Goal: Information Seeking & Learning: Learn about a topic

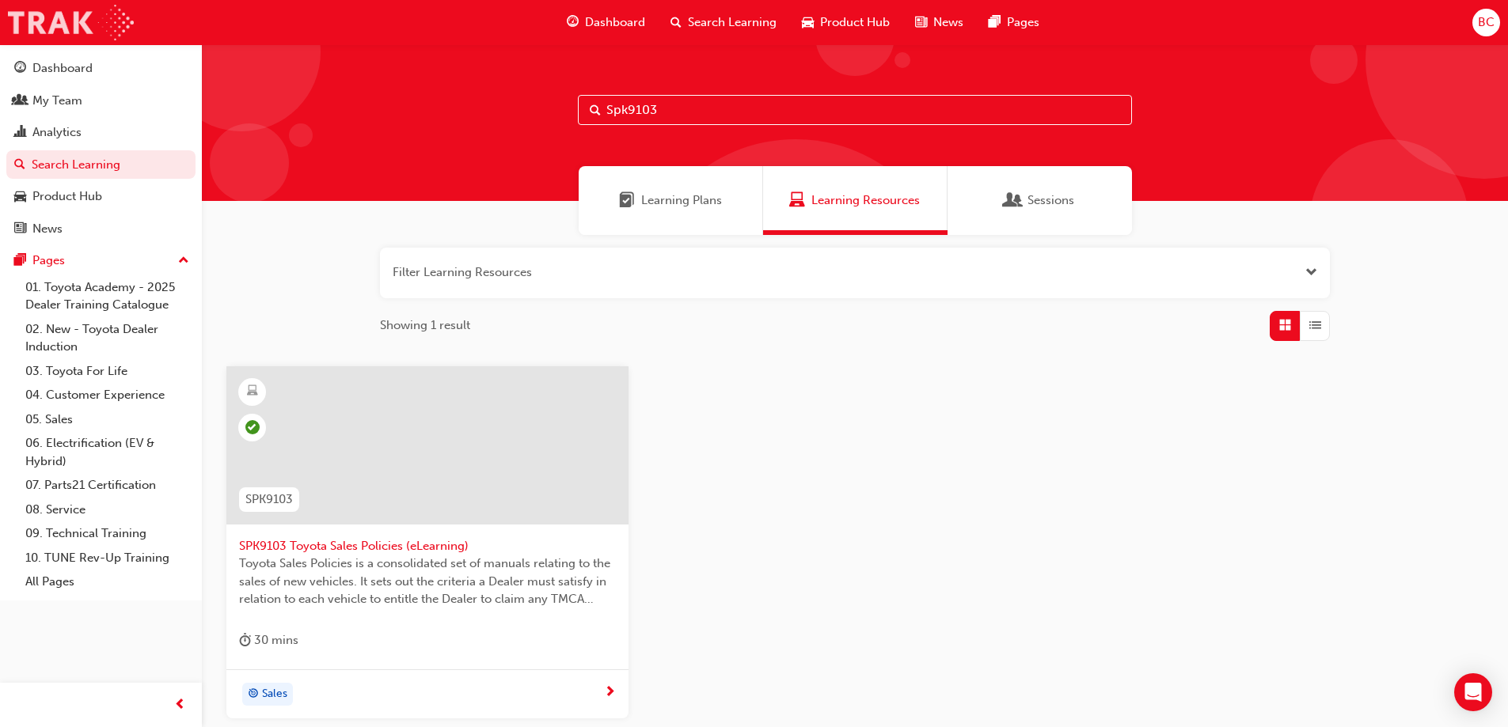
drag, startPoint x: 444, startPoint y: 84, endPoint x: 82, endPoint y: 20, distance: 368.2
click at [237, 52] on div "Spk9103" at bounding box center [855, 122] width 1306 height 157
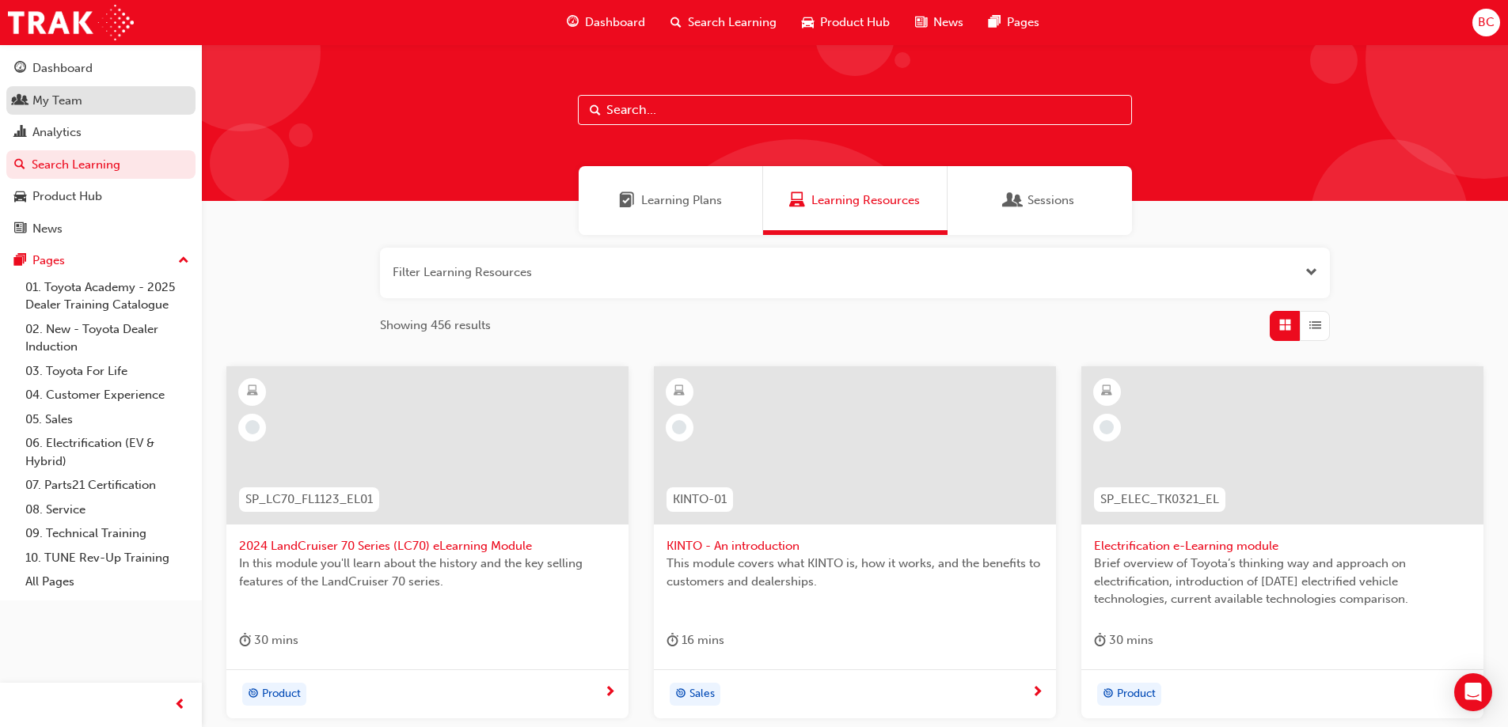
click at [55, 111] on link "My Team" at bounding box center [100, 100] width 189 height 29
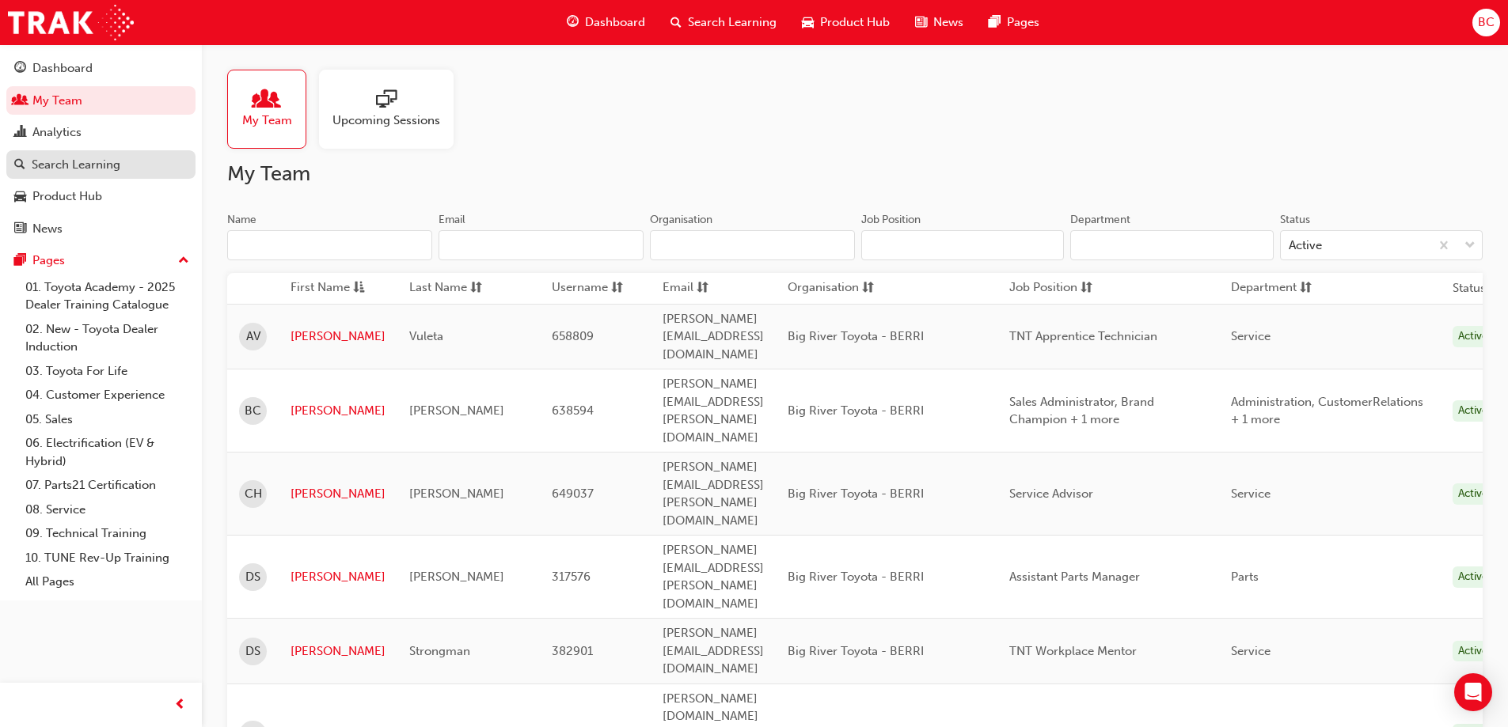
click at [66, 161] on div "Search Learning" at bounding box center [76, 165] width 89 height 18
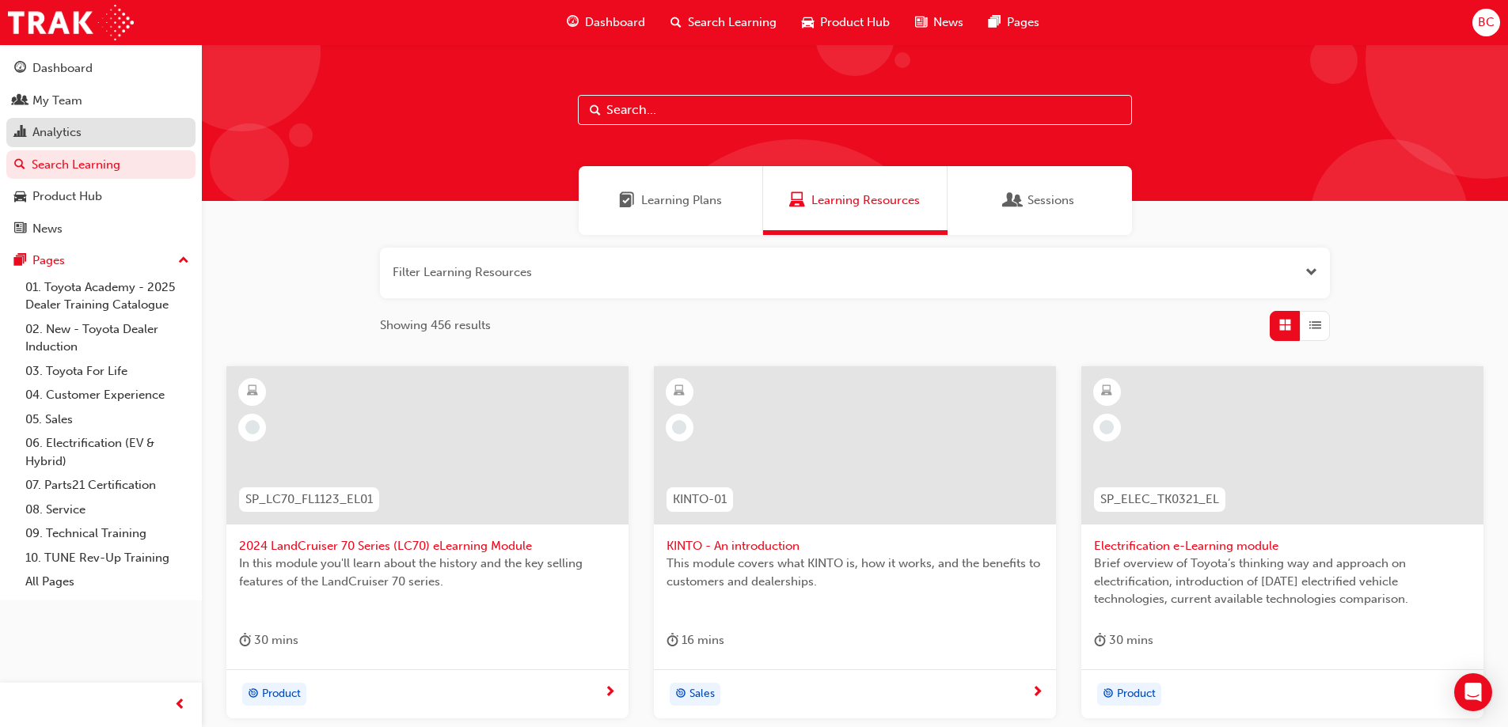
click at [68, 139] on div "Analytics" at bounding box center [56, 132] width 49 height 18
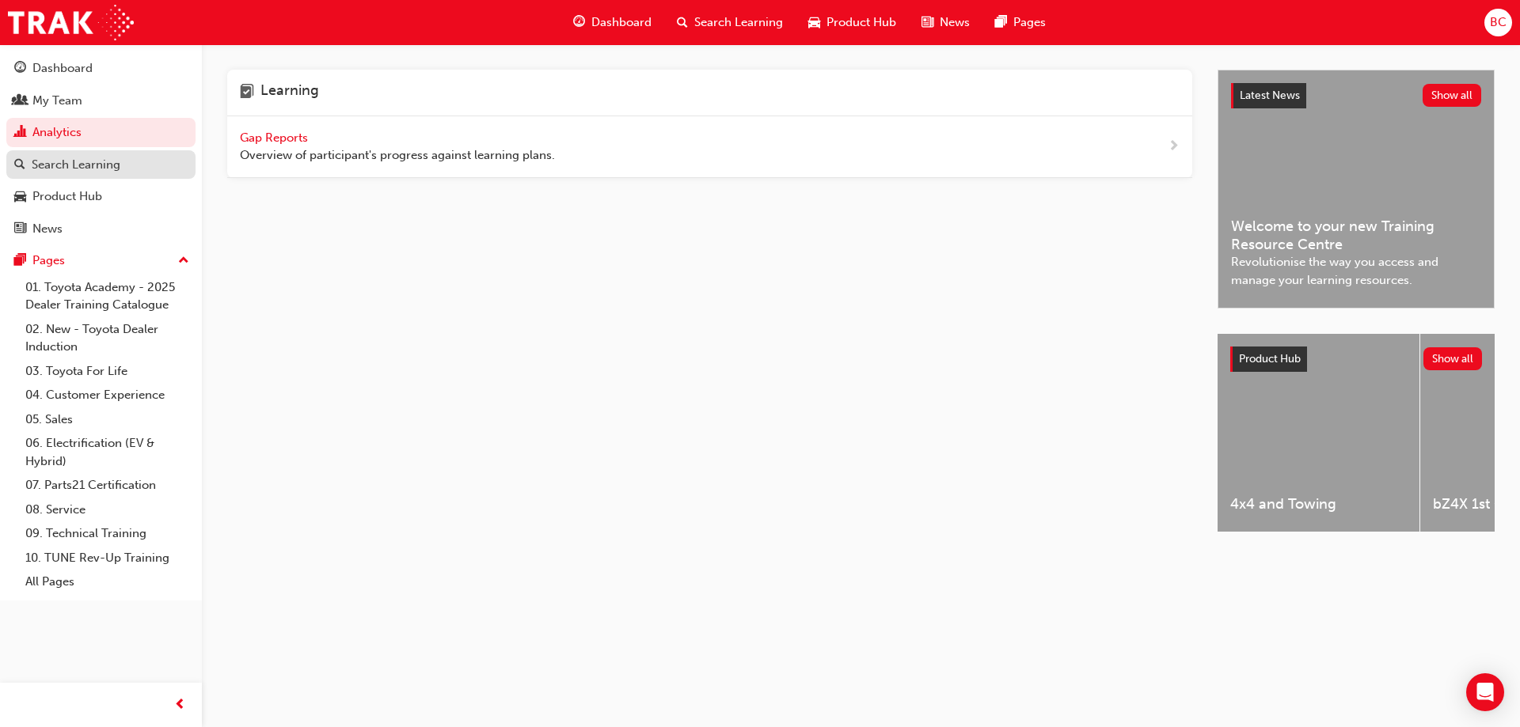
click at [68, 165] on div "Search Learning" at bounding box center [76, 165] width 89 height 18
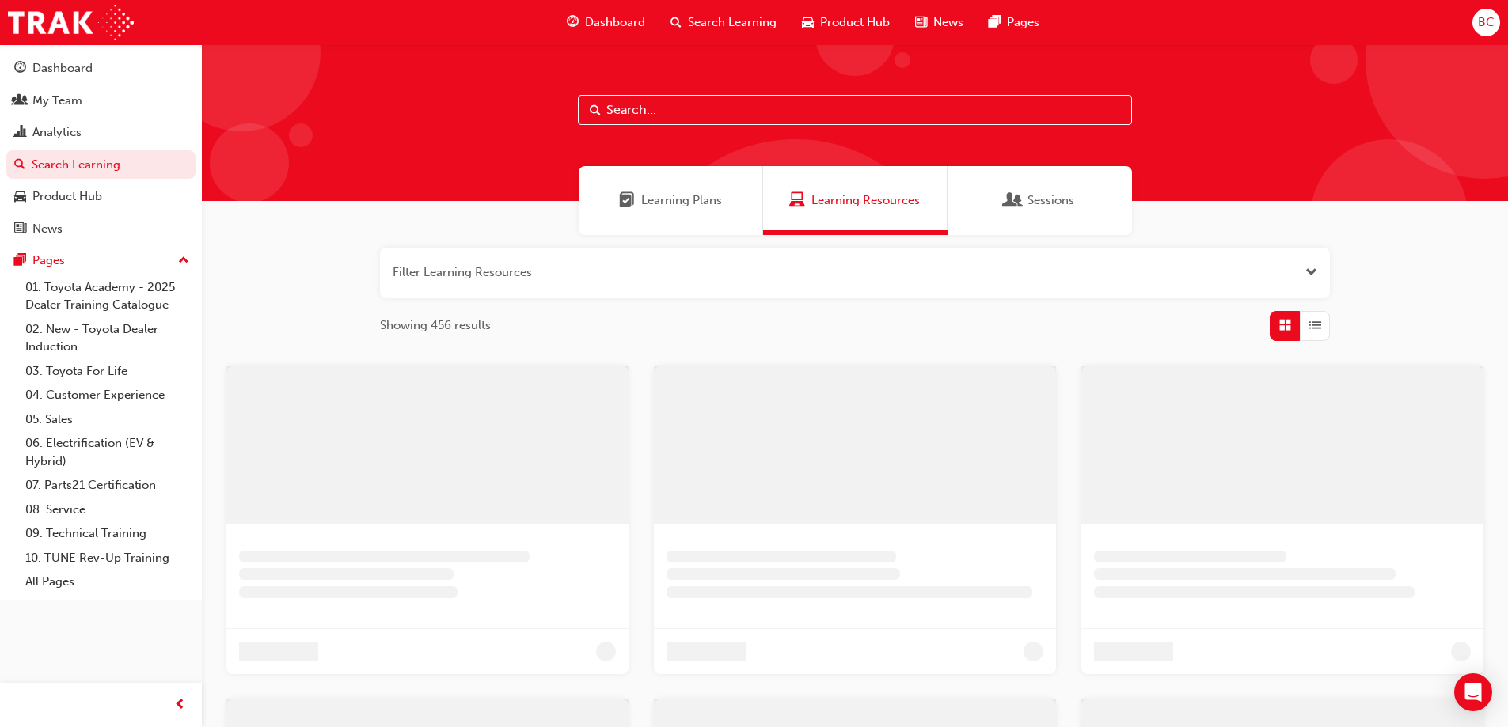
click at [666, 202] on span "Learning Plans" at bounding box center [681, 201] width 81 height 18
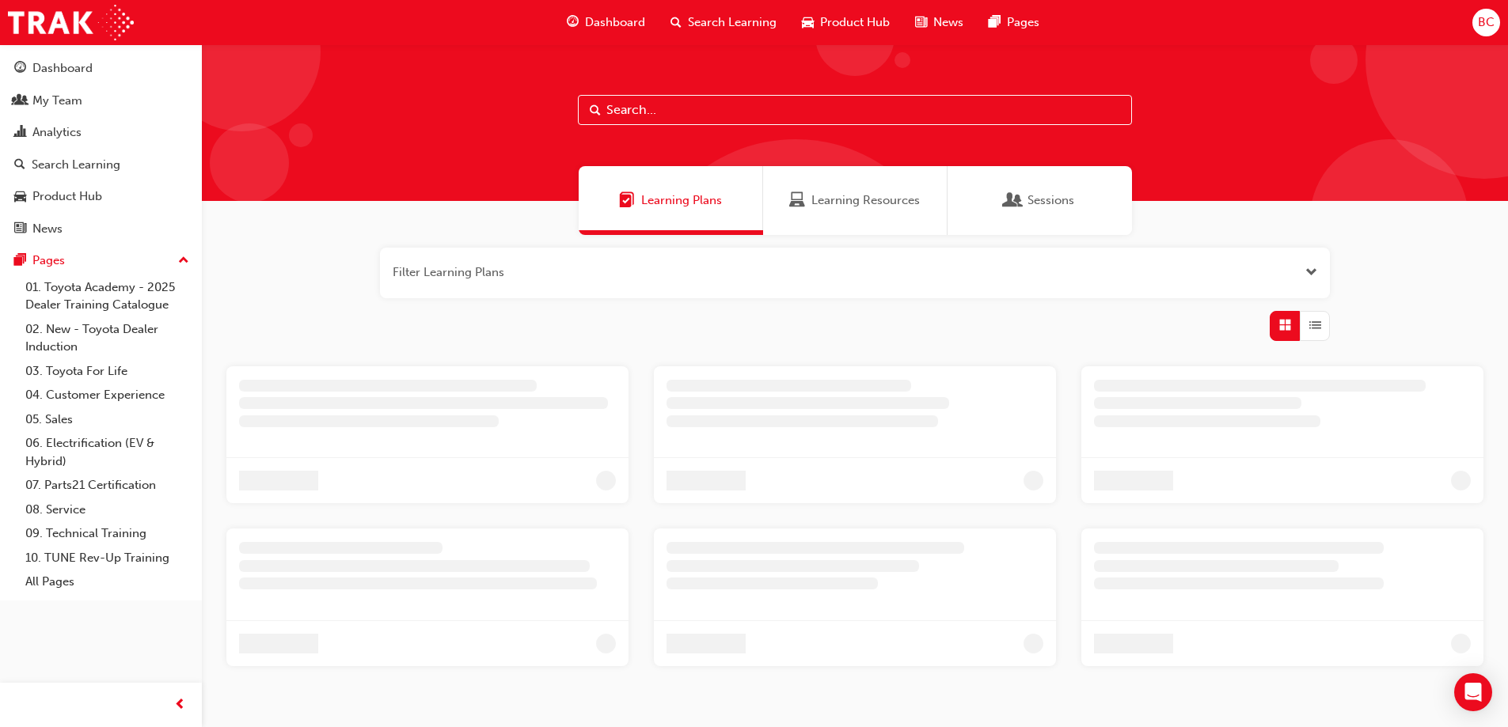
click at [1006, 215] on div "Sessions" at bounding box center [1039, 200] width 184 height 69
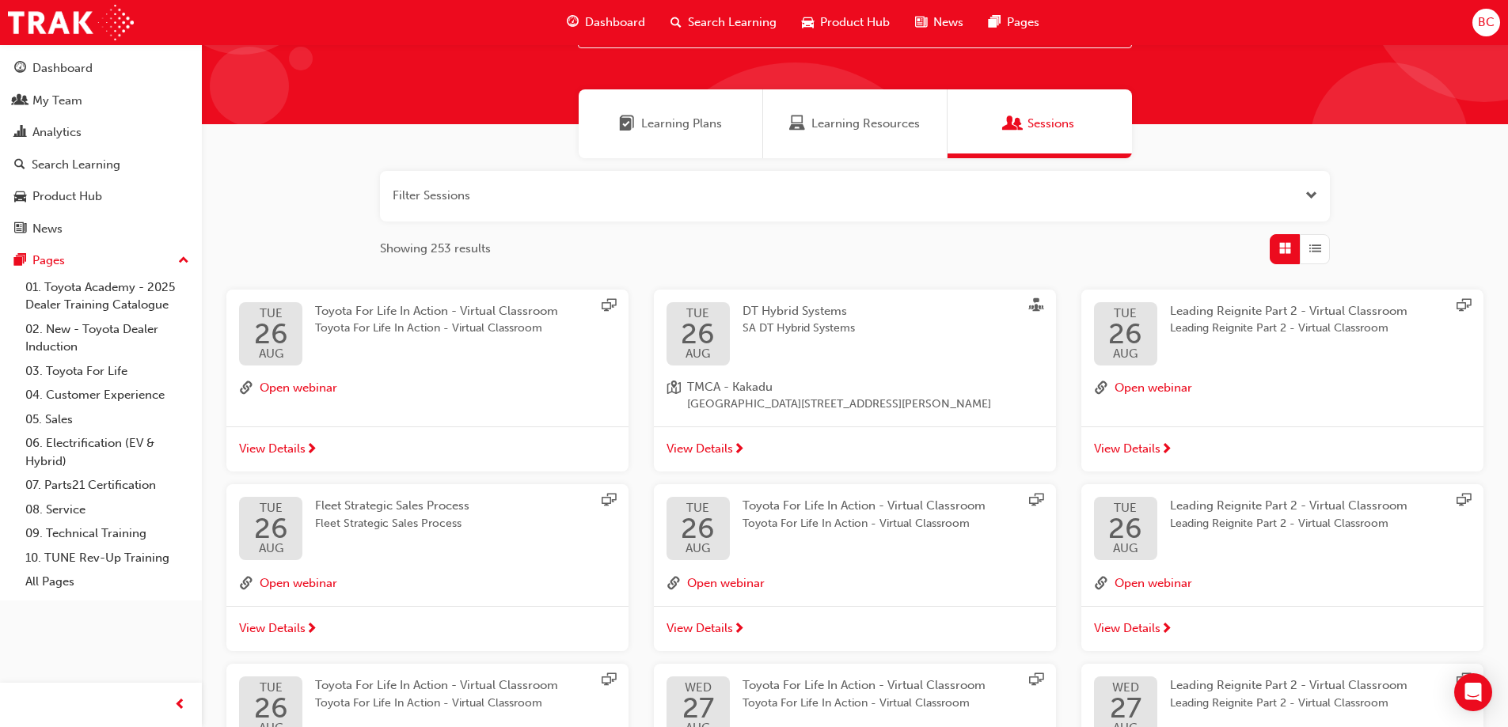
scroll to position [79, 0]
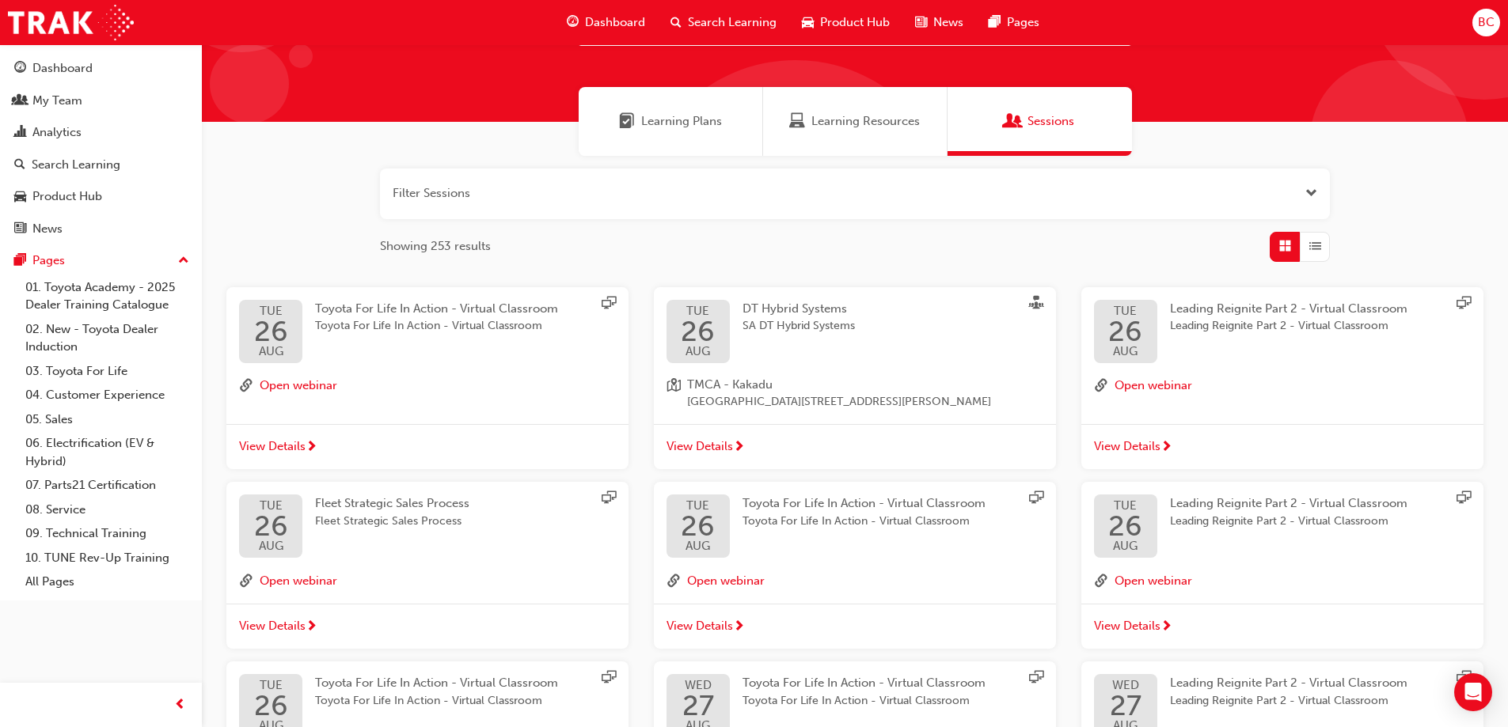
click at [688, 133] on div "Learning Plans" at bounding box center [671, 121] width 184 height 69
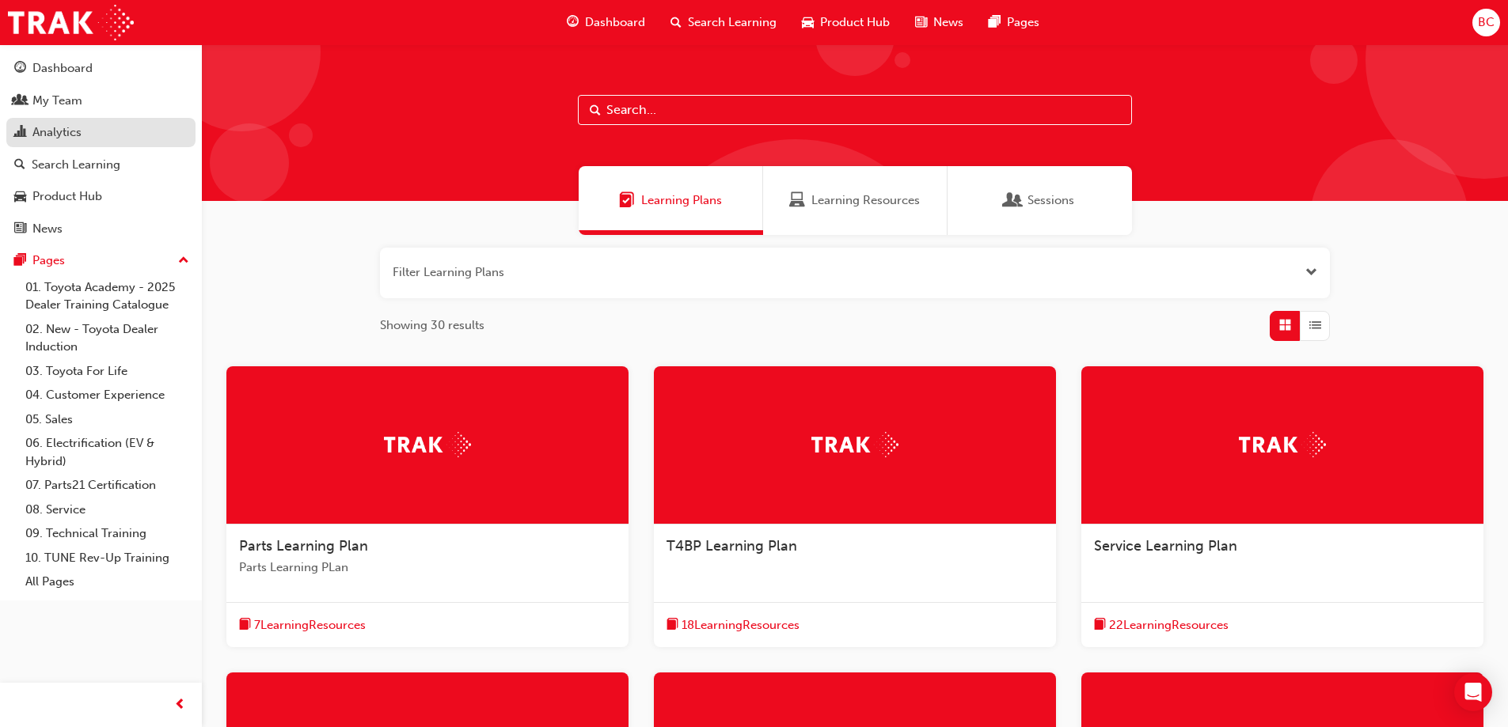
click at [56, 127] on div "Analytics" at bounding box center [56, 132] width 49 height 18
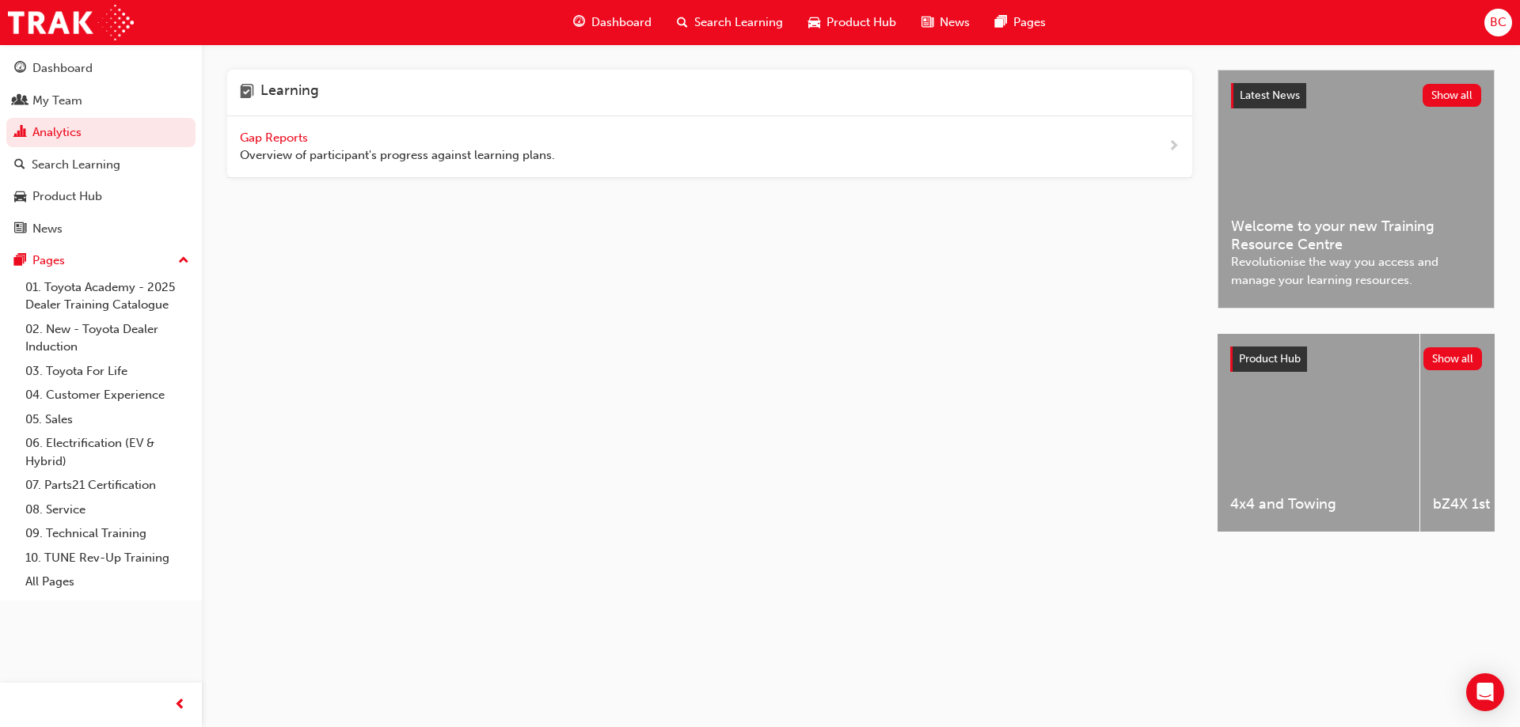
click at [594, 20] on span "Dashboard" at bounding box center [621, 22] width 60 height 18
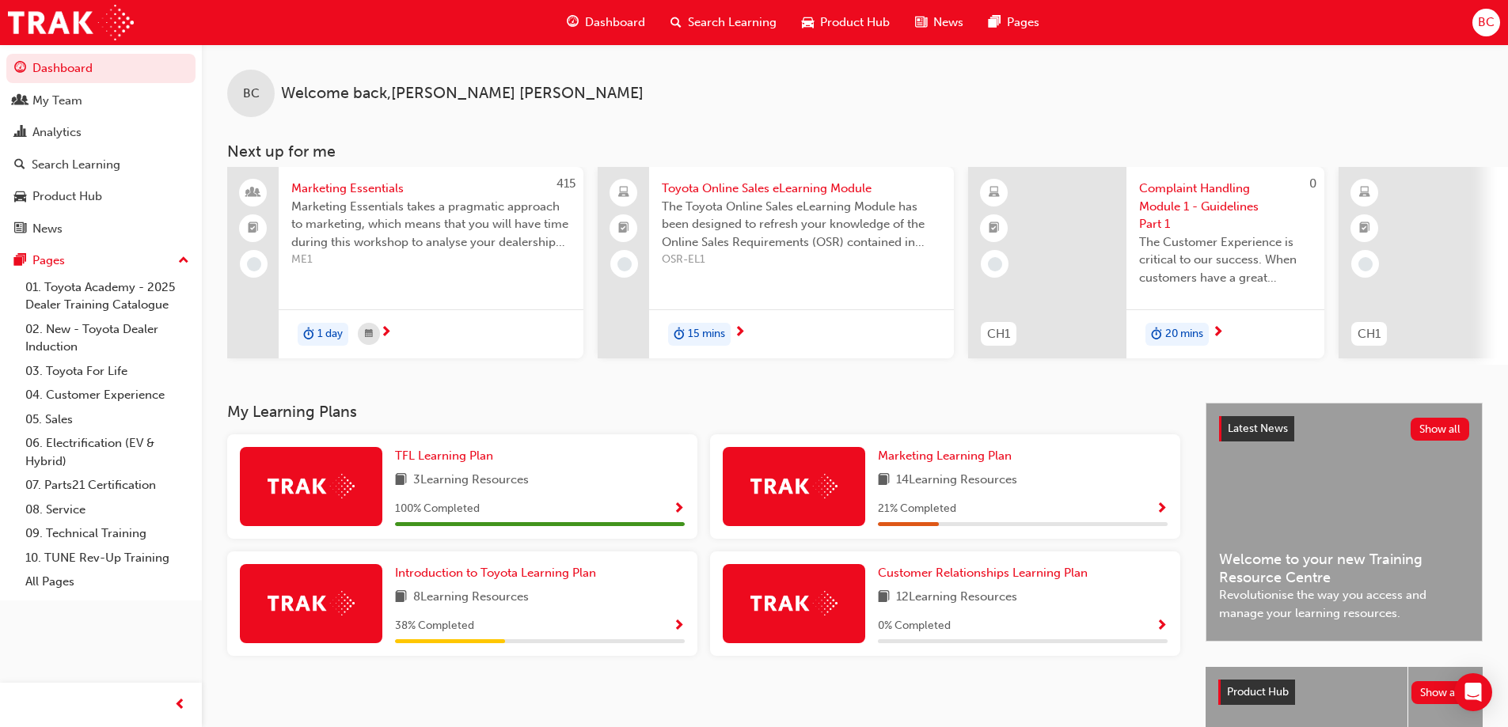
click at [1481, 25] on span "BC" at bounding box center [1486, 22] width 17 height 18
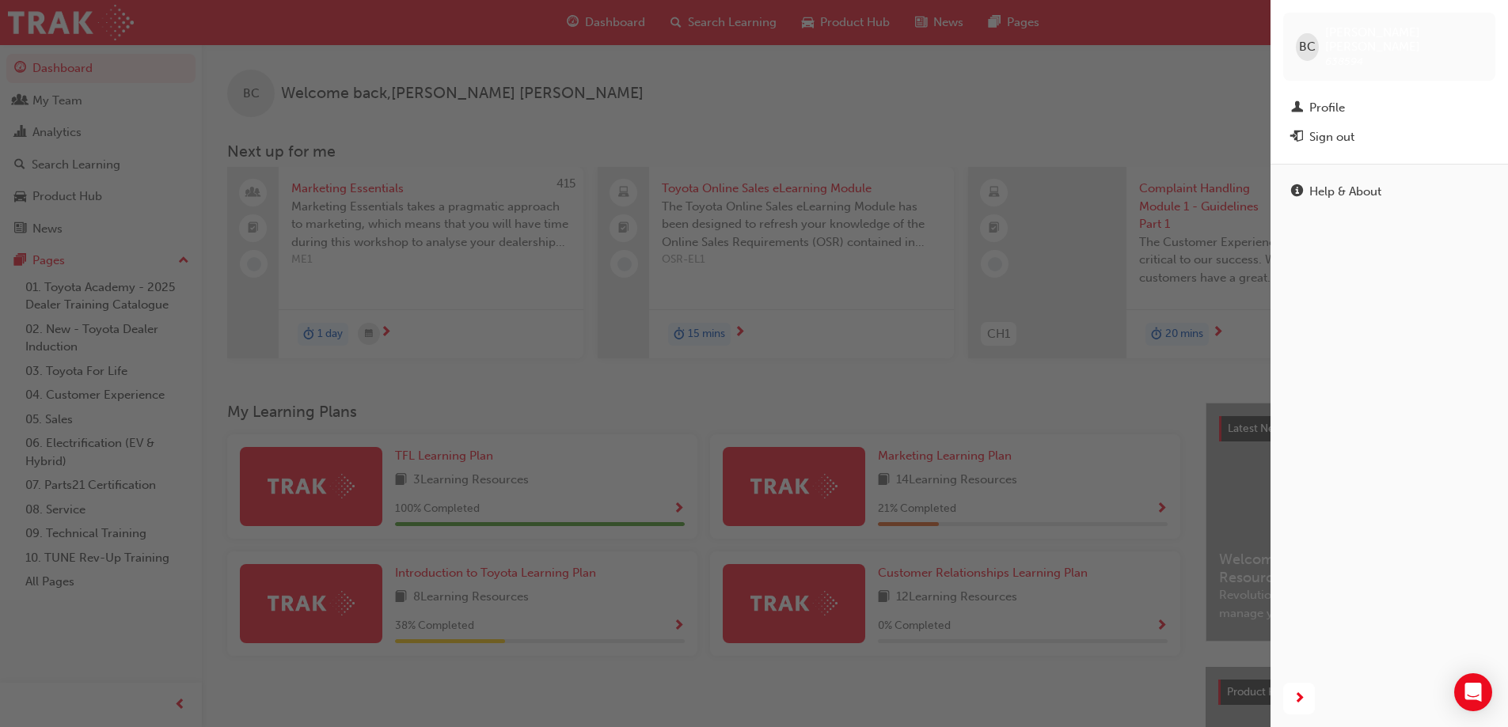
click at [1054, 92] on div "button" at bounding box center [635, 363] width 1270 height 727
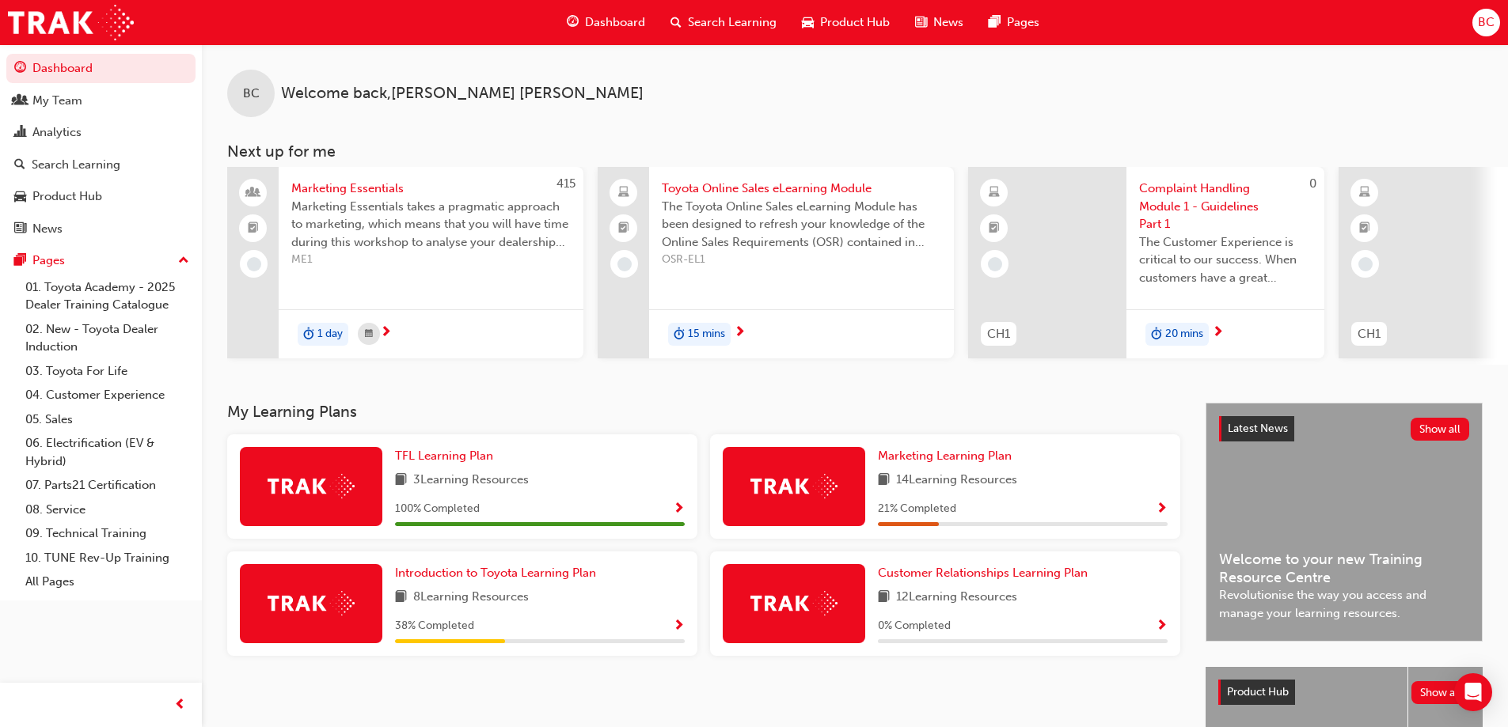
click at [701, 22] on span "Search Learning" at bounding box center [732, 22] width 89 height 18
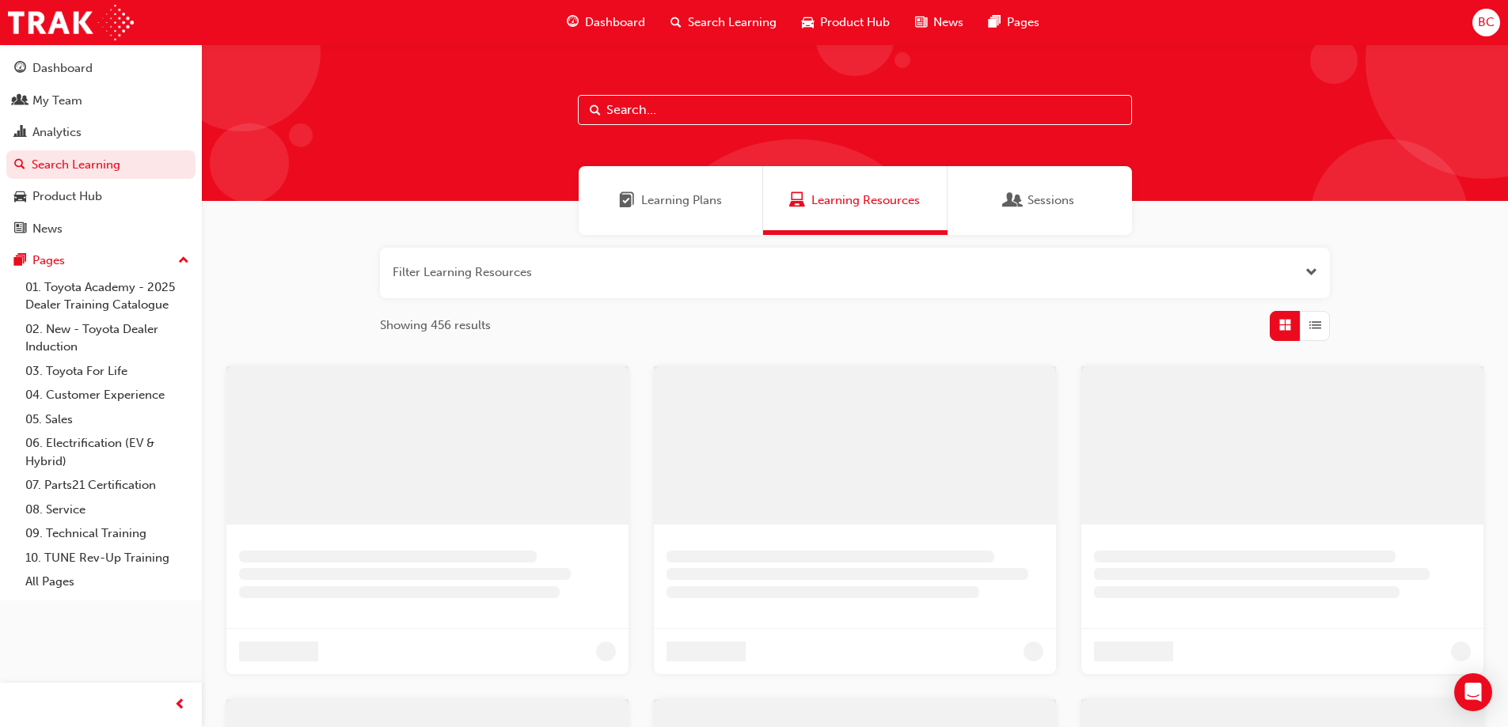
click at [682, 105] on input "text" at bounding box center [855, 110] width 554 height 30
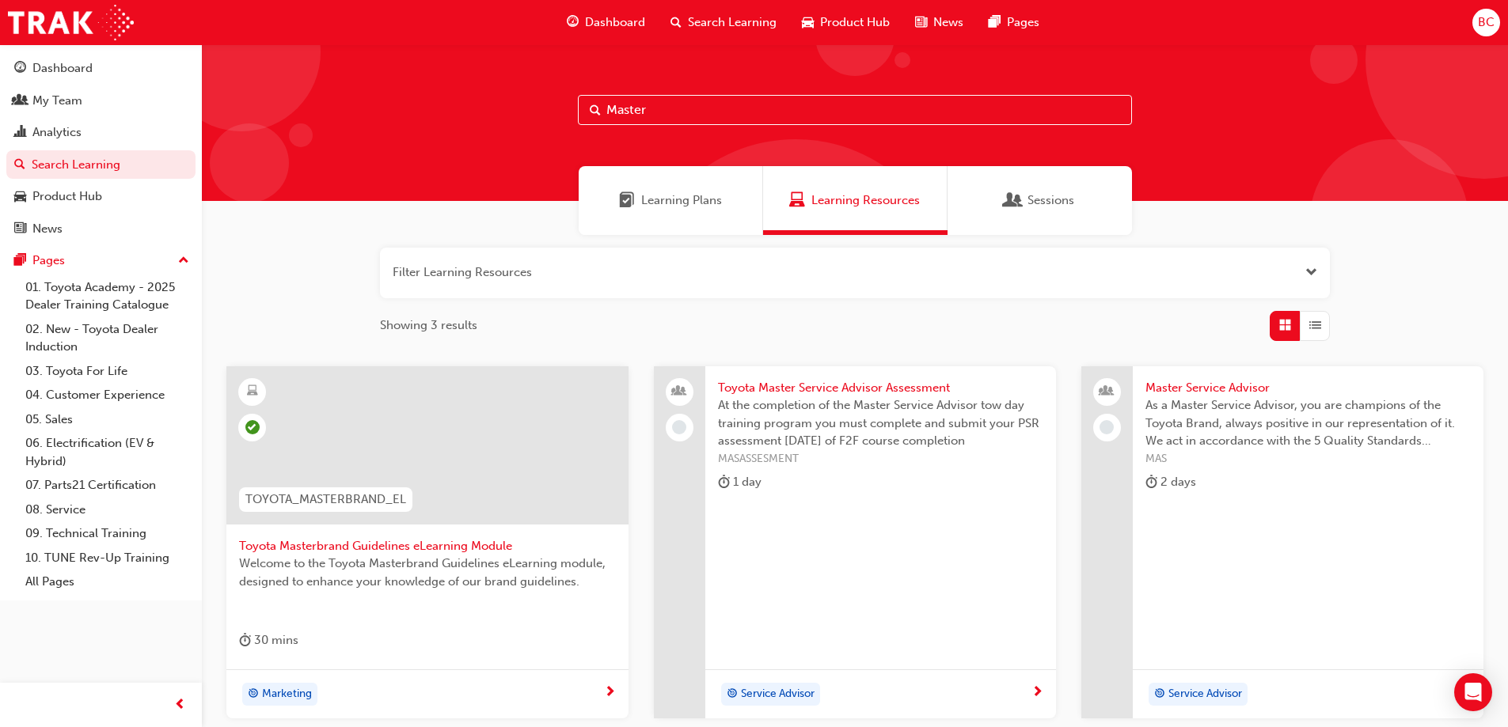
type input "Master"
click at [435, 664] on div "Toyota Masterbrand Guidelines eLearning Module Welcome to the Toyota Masterbran…" at bounding box center [427, 517] width 402 height 303
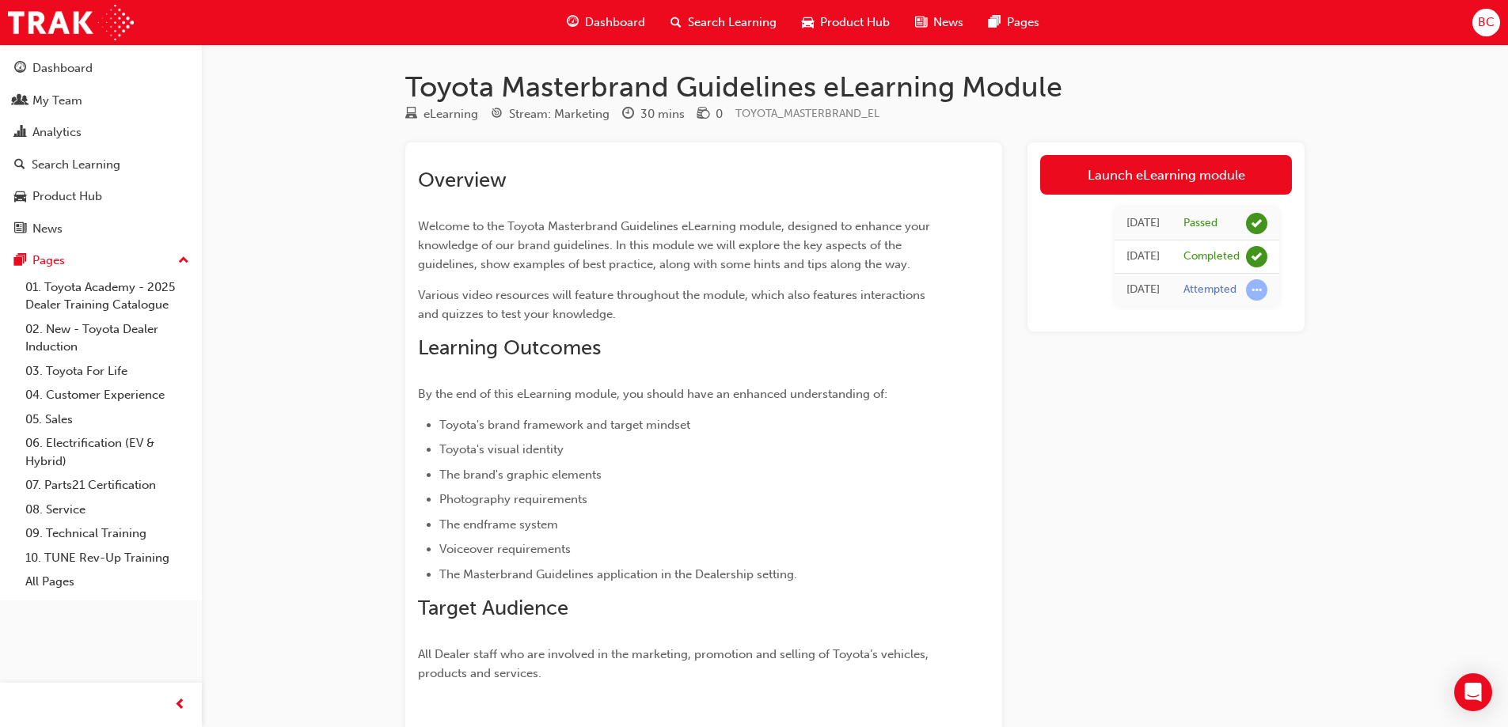
click at [1405, 473] on div "Toyota Masterbrand Guidelines eLearning Module eLearning Stream: Marketing 30 m…" at bounding box center [754, 455] width 1508 height 910
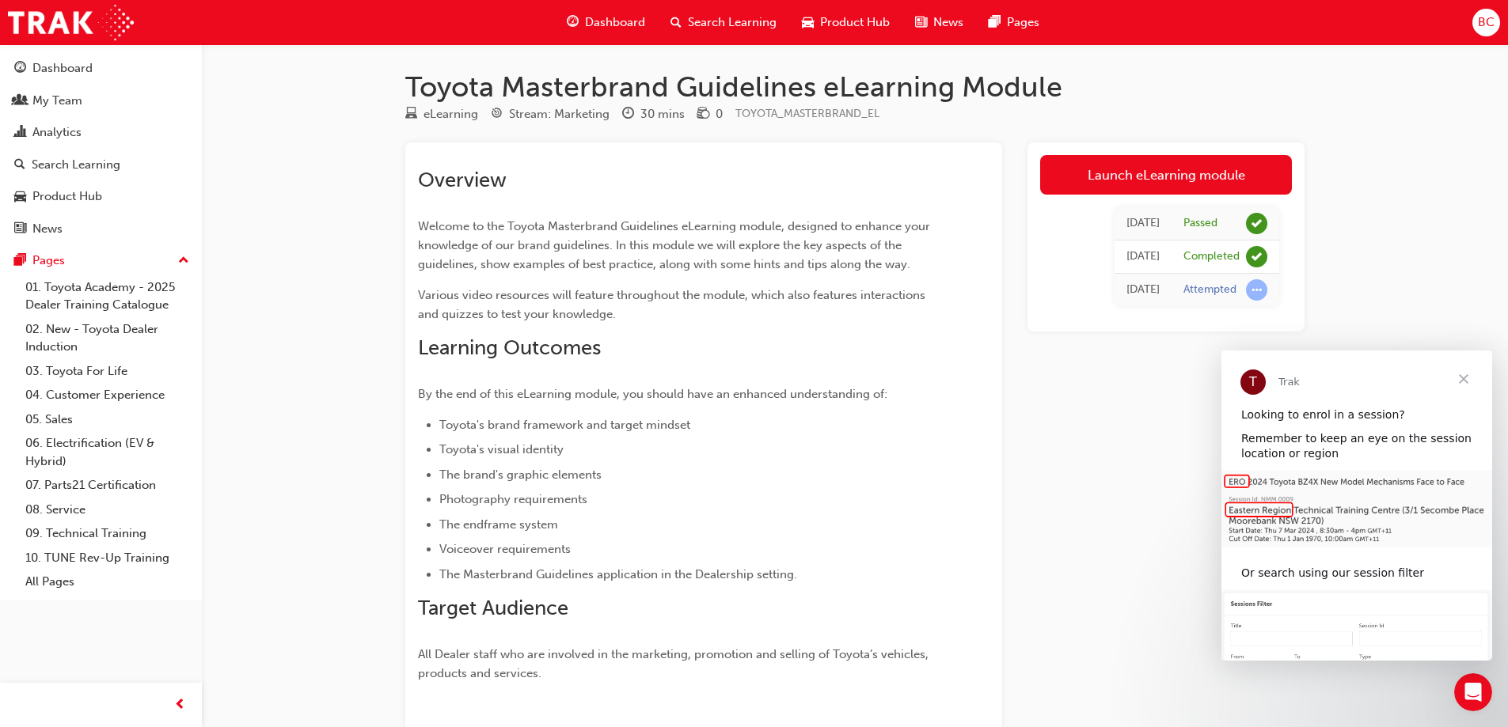
click at [708, 23] on span "Search Learning" at bounding box center [732, 22] width 89 height 18
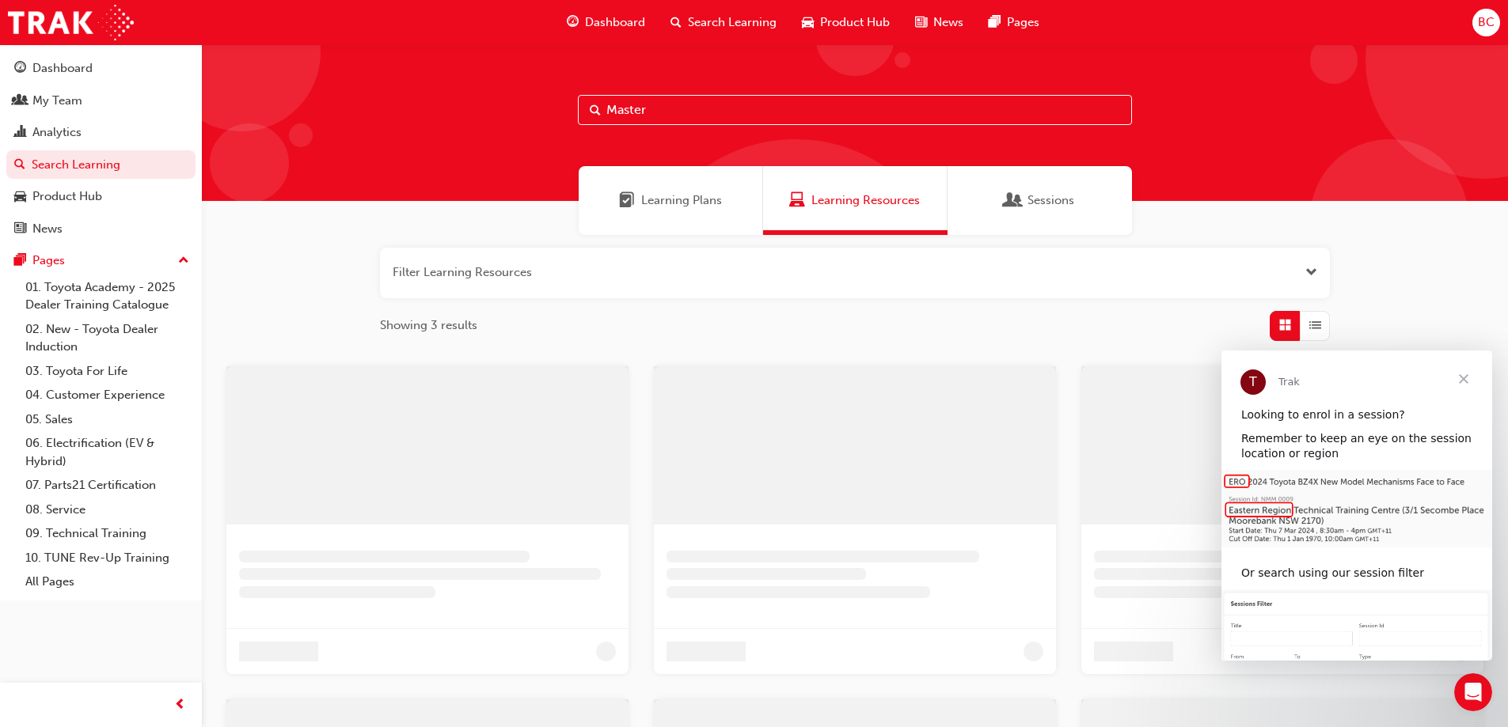
click at [674, 111] on input "Master" at bounding box center [855, 110] width 554 height 30
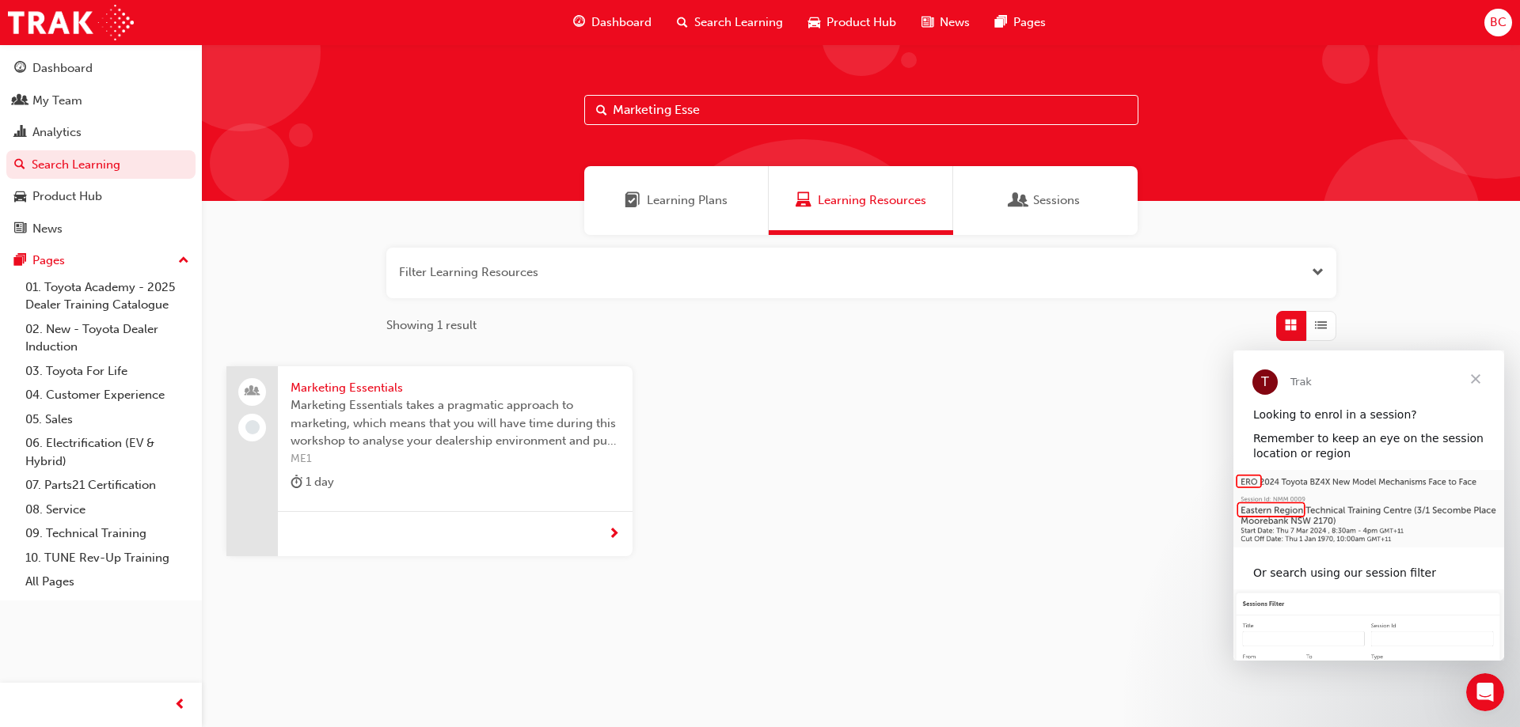
type input "Marketing Esse"
click at [347, 391] on span "Marketing Essentials" at bounding box center [454, 388] width 329 height 18
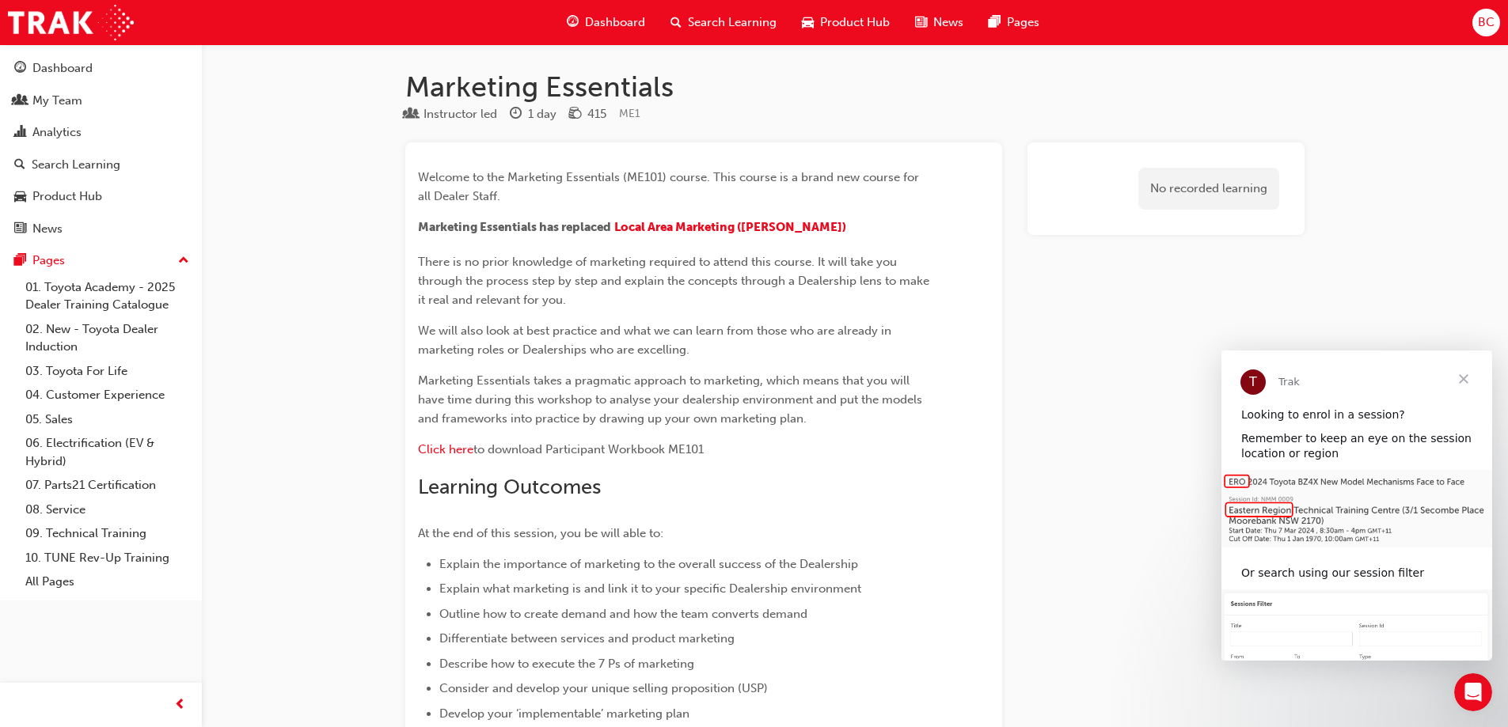
click at [698, 13] on span "Search Learning" at bounding box center [732, 22] width 89 height 18
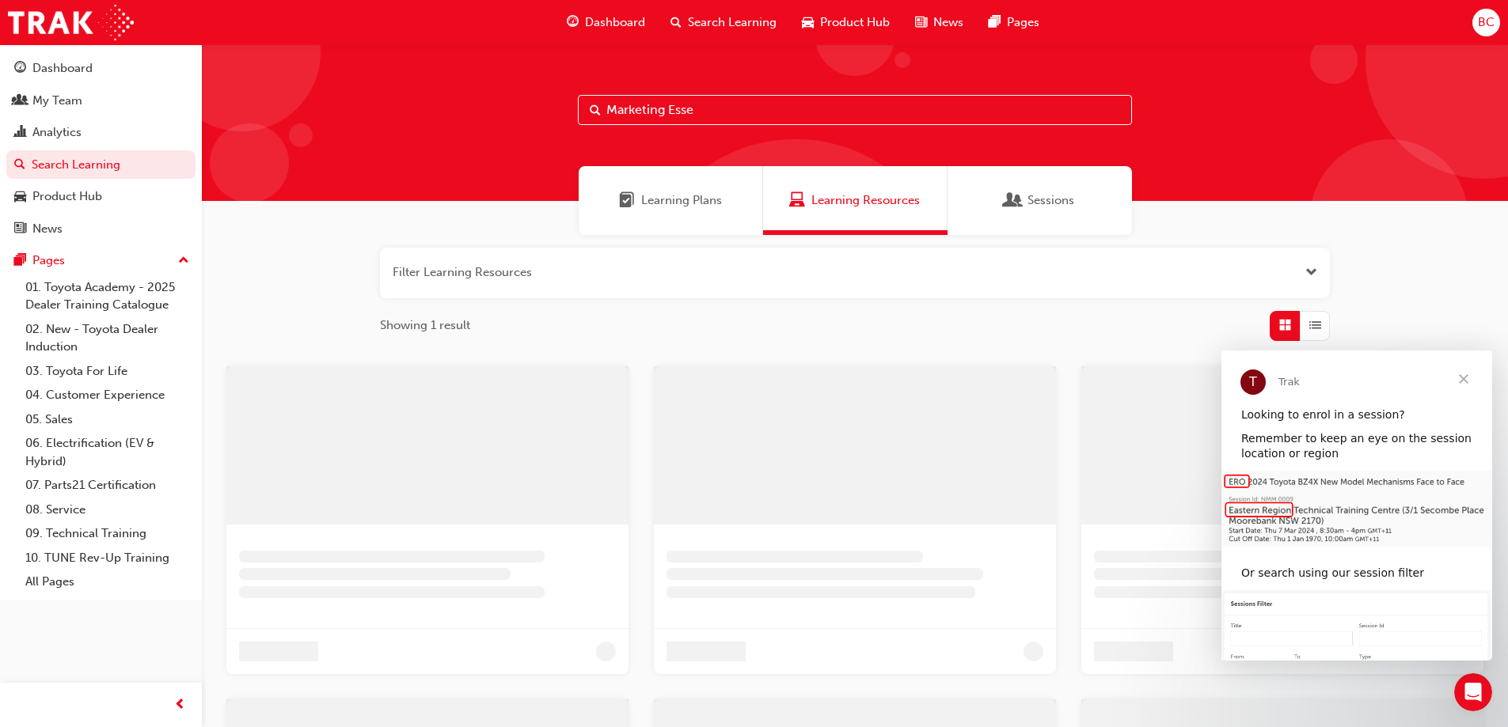
click at [642, 107] on input "Marketing Esse" at bounding box center [855, 110] width 554 height 30
click at [727, 107] on input "Marketing Esse" at bounding box center [855, 110] width 554 height 30
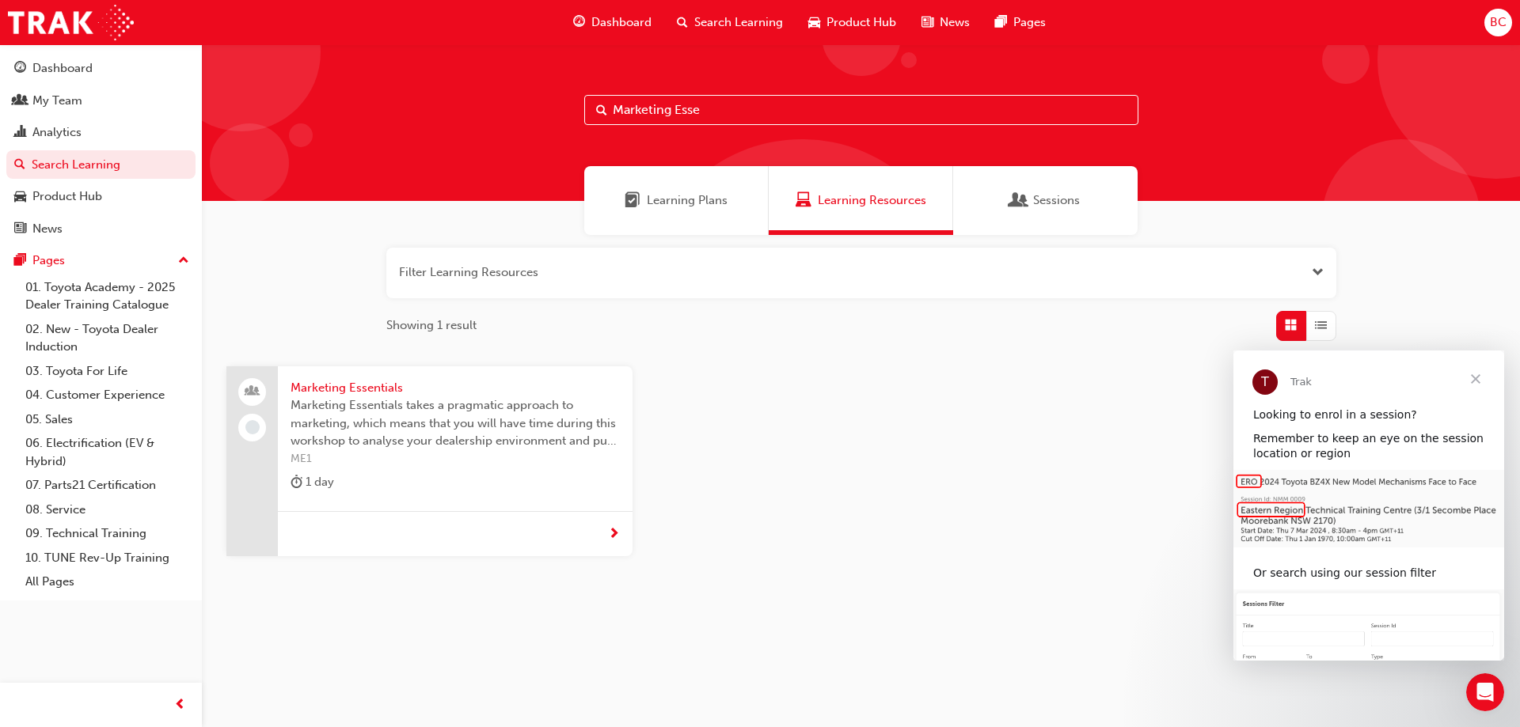
click at [1020, 188] on div "Sessions" at bounding box center [1045, 200] width 184 height 69
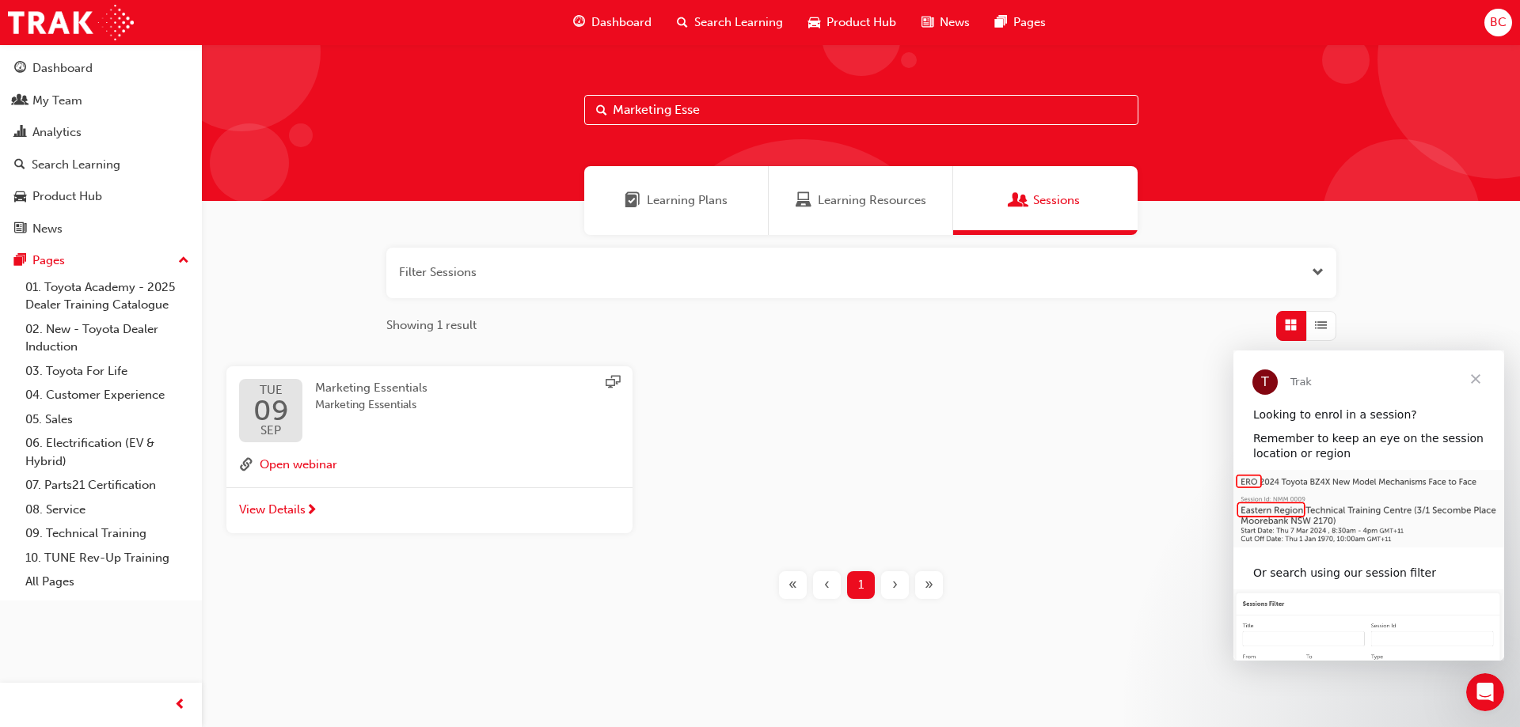
click at [716, 209] on span "Learning Plans" at bounding box center [687, 201] width 81 height 18
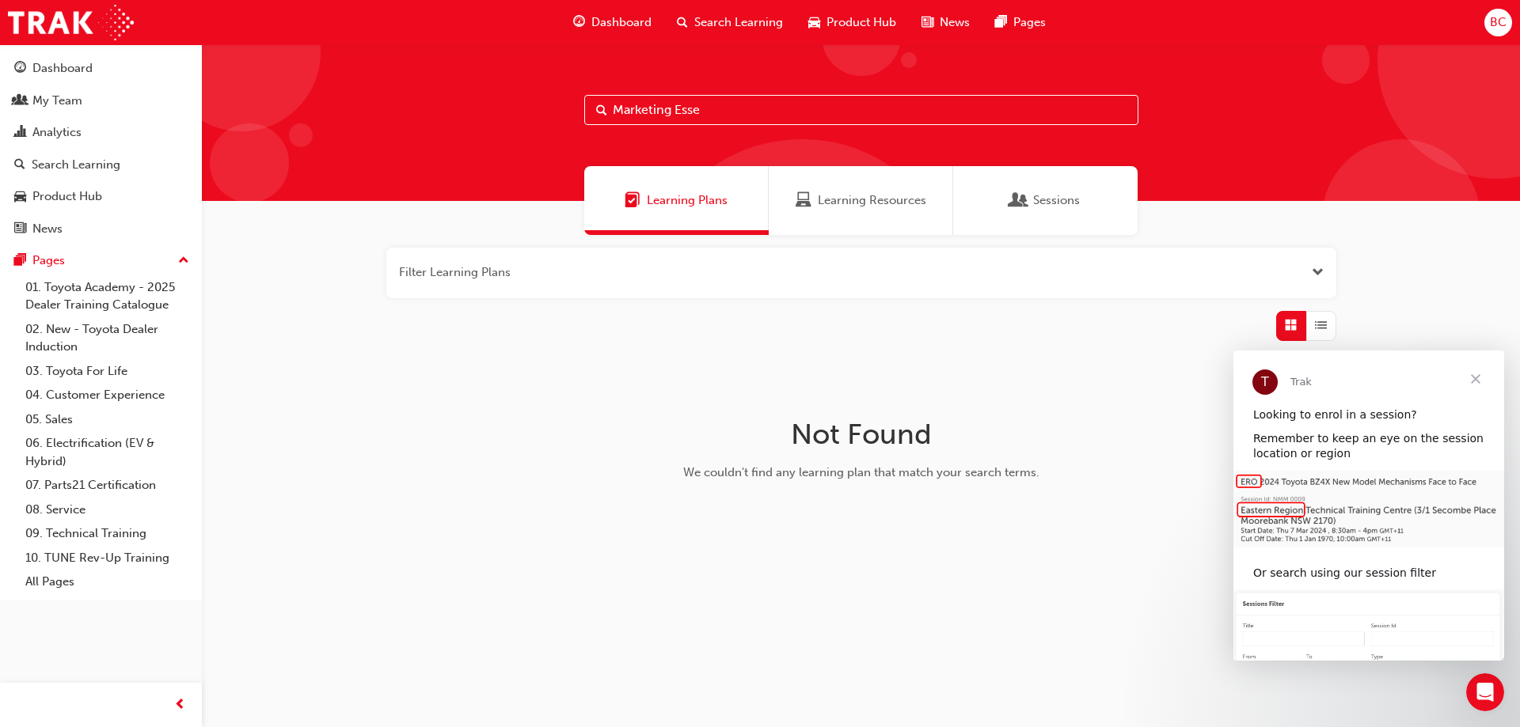
click at [716, 108] on input "Marketing Esse" at bounding box center [861, 110] width 554 height 30
click at [841, 188] on div "Learning Resources" at bounding box center [861, 200] width 184 height 69
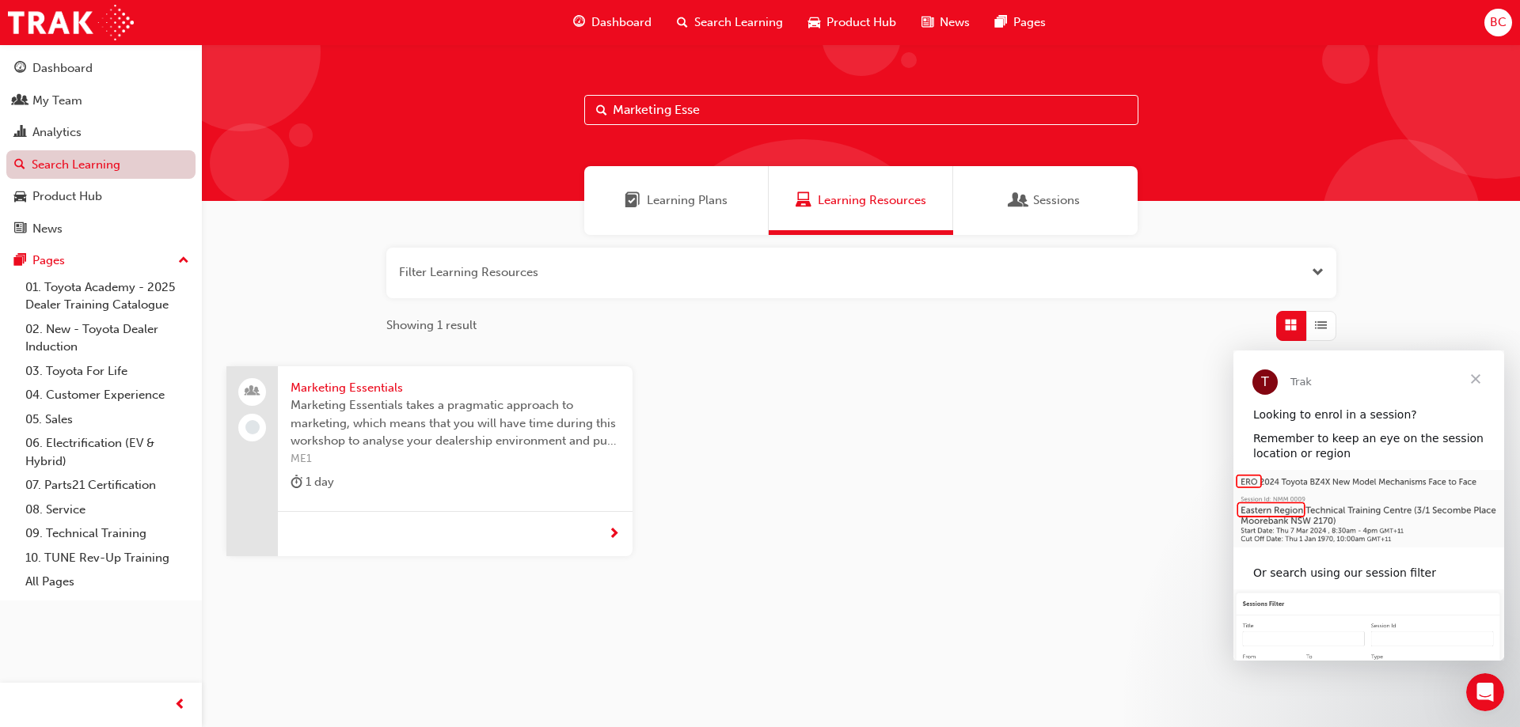
click at [65, 165] on link "Search Learning" at bounding box center [100, 164] width 189 height 29
drag, startPoint x: 720, startPoint y: 109, endPoint x: 303, endPoint y: 67, distance: 419.2
click at [321, 71] on div "Marketing Esse" at bounding box center [861, 122] width 1318 height 157
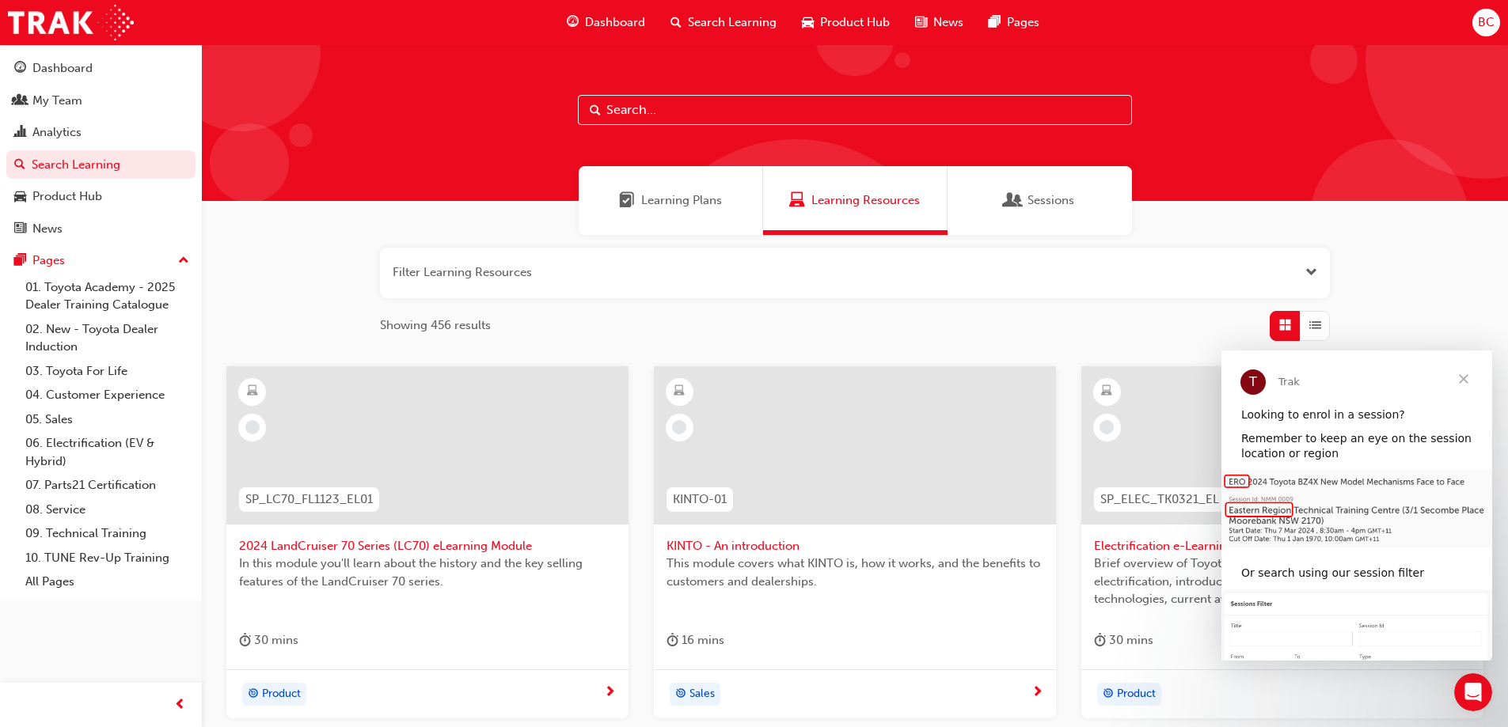
click at [337, 229] on div "Learning Plans Learning Resources Sessions" at bounding box center [855, 200] width 1306 height 69
click at [1466, 381] on span "Close" at bounding box center [1463, 379] width 57 height 57
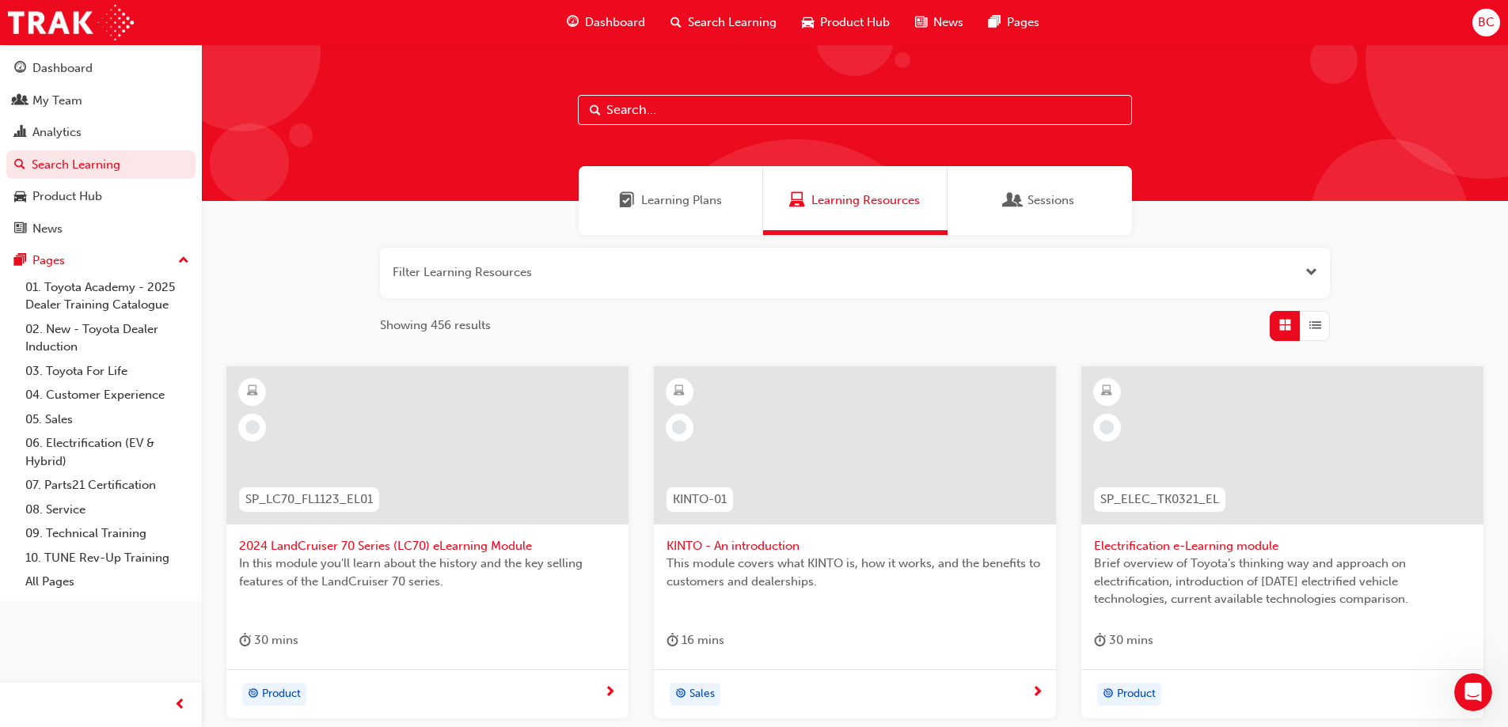
click at [370, 233] on div "Learning Plans Learning Resources Sessions" at bounding box center [855, 200] width 1306 height 69
